Goal: Task Accomplishment & Management: Use online tool/utility

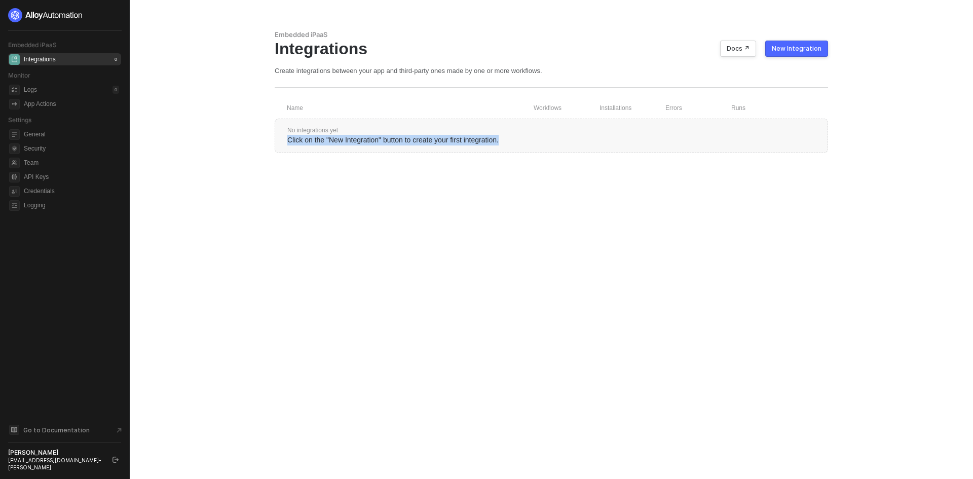
drag, startPoint x: 285, startPoint y: 140, endPoint x: 521, endPoint y: 140, distance: 236.2
click at [521, 140] on div "No integrations yet Click on the "New Integration" button to create your first …" at bounding box center [551, 136] width 553 height 34
click at [536, 169] on div "Embedded iPaaS Integrations Docs ↗ New Integration Create integrations between …" at bounding box center [552, 239] width 578 height 479
click at [796, 52] on div "New Integration" at bounding box center [797, 49] width 50 height 8
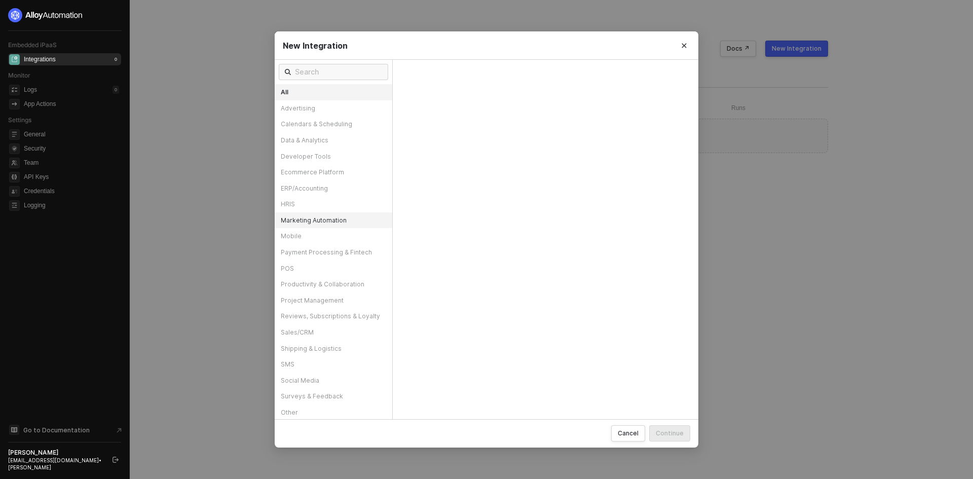
scroll to position [1, 0]
click at [310, 72] on input "text" at bounding box center [338, 70] width 87 height 11
click at [324, 74] on input "shopify" at bounding box center [334, 70] width 78 height 11
type input "c"
click at [301, 330] on div "Sales/CRM" at bounding box center [334, 331] width 118 height 16
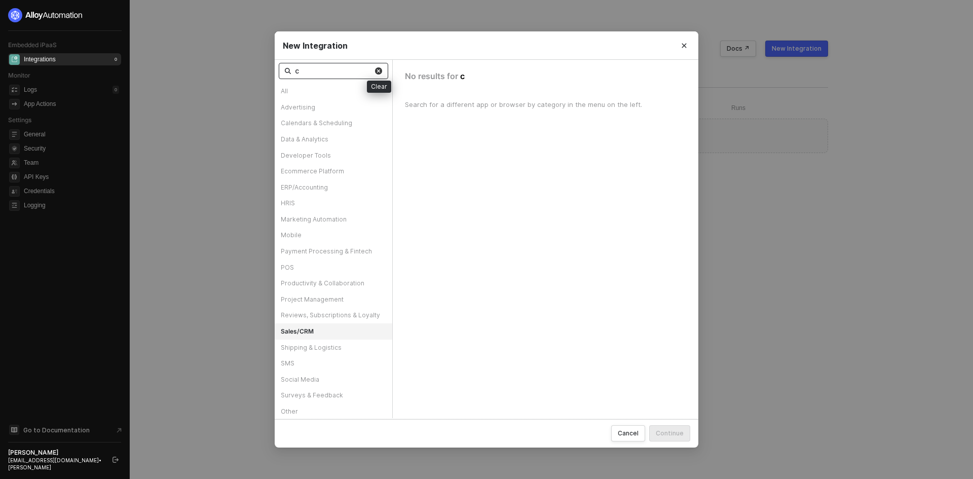
click at [378, 73] on img at bounding box center [378, 70] width 7 height 7
click at [334, 332] on div "Sales/CRM" at bounding box center [334, 331] width 118 height 16
click at [294, 109] on div "Advertising" at bounding box center [334, 107] width 118 height 16
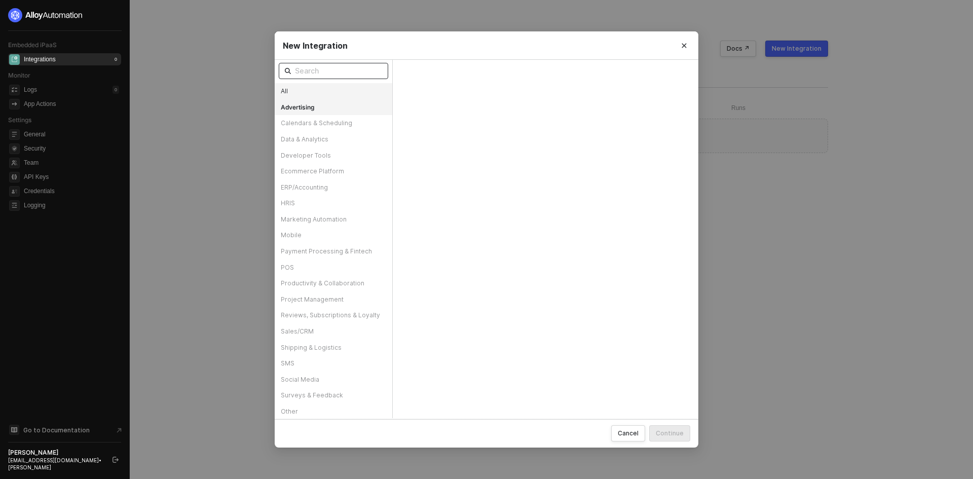
click at [287, 90] on div "All" at bounding box center [334, 91] width 118 height 16
drag, startPoint x: 682, startPoint y: 46, endPoint x: 646, endPoint y: 136, distance: 97.1
click at [682, 46] on icon "Close" at bounding box center [684, 46] width 6 height 6
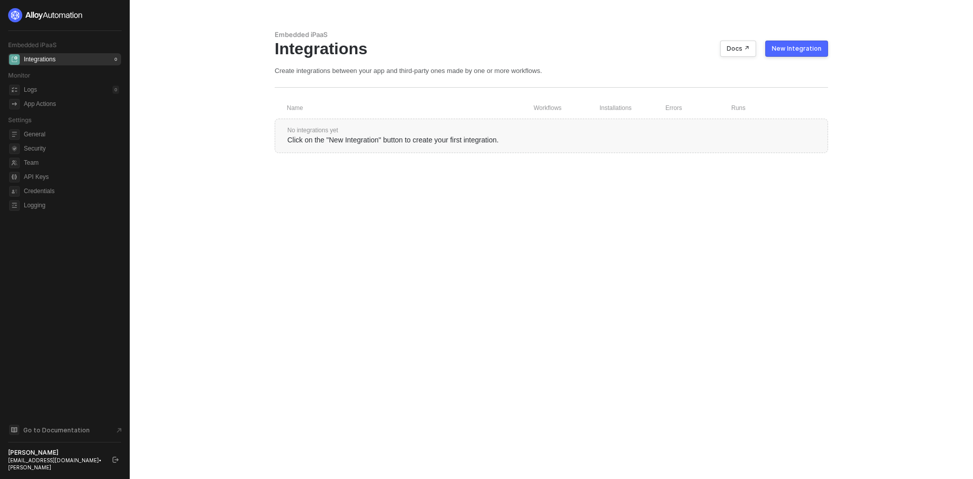
click at [772, 50] on button "New Integration" at bounding box center [796, 49] width 63 height 16
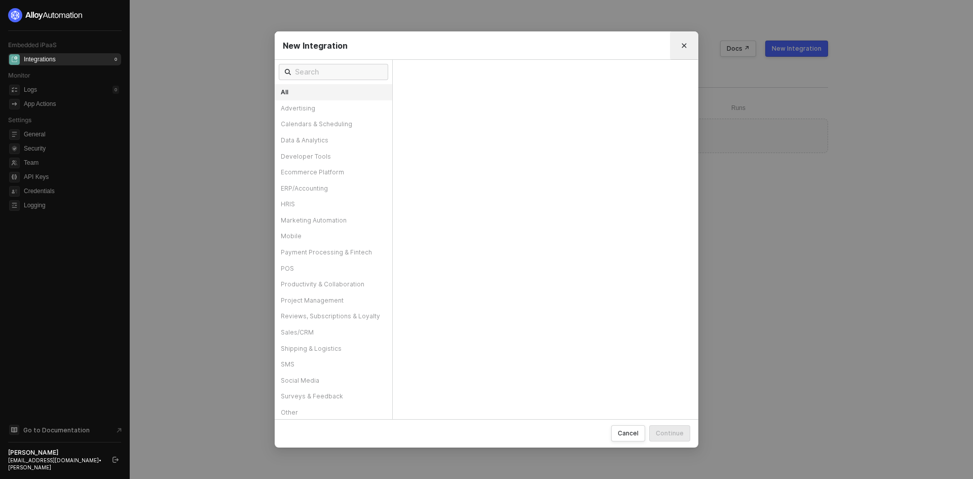
click at [683, 46] on icon "Close" at bounding box center [684, 46] width 6 height 6
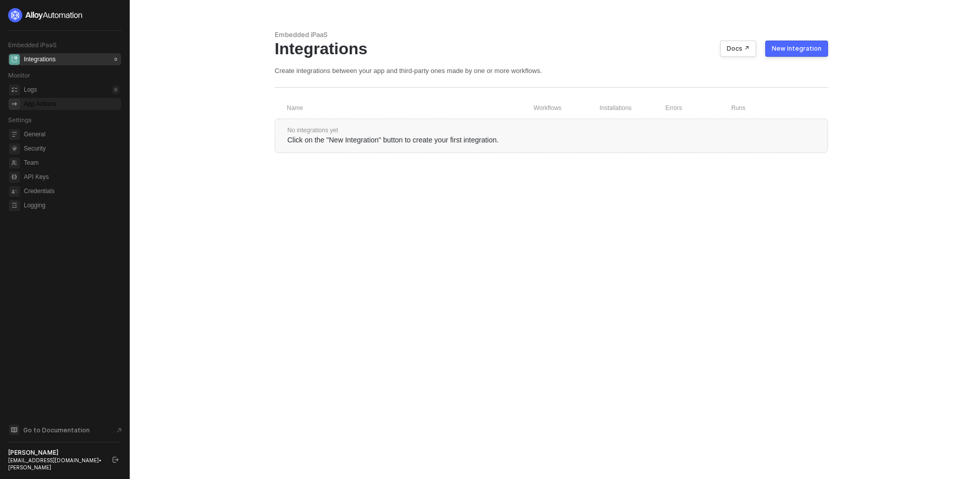
click at [52, 108] on div "App Actions" at bounding box center [40, 104] width 32 height 9
